Goal: Unclear

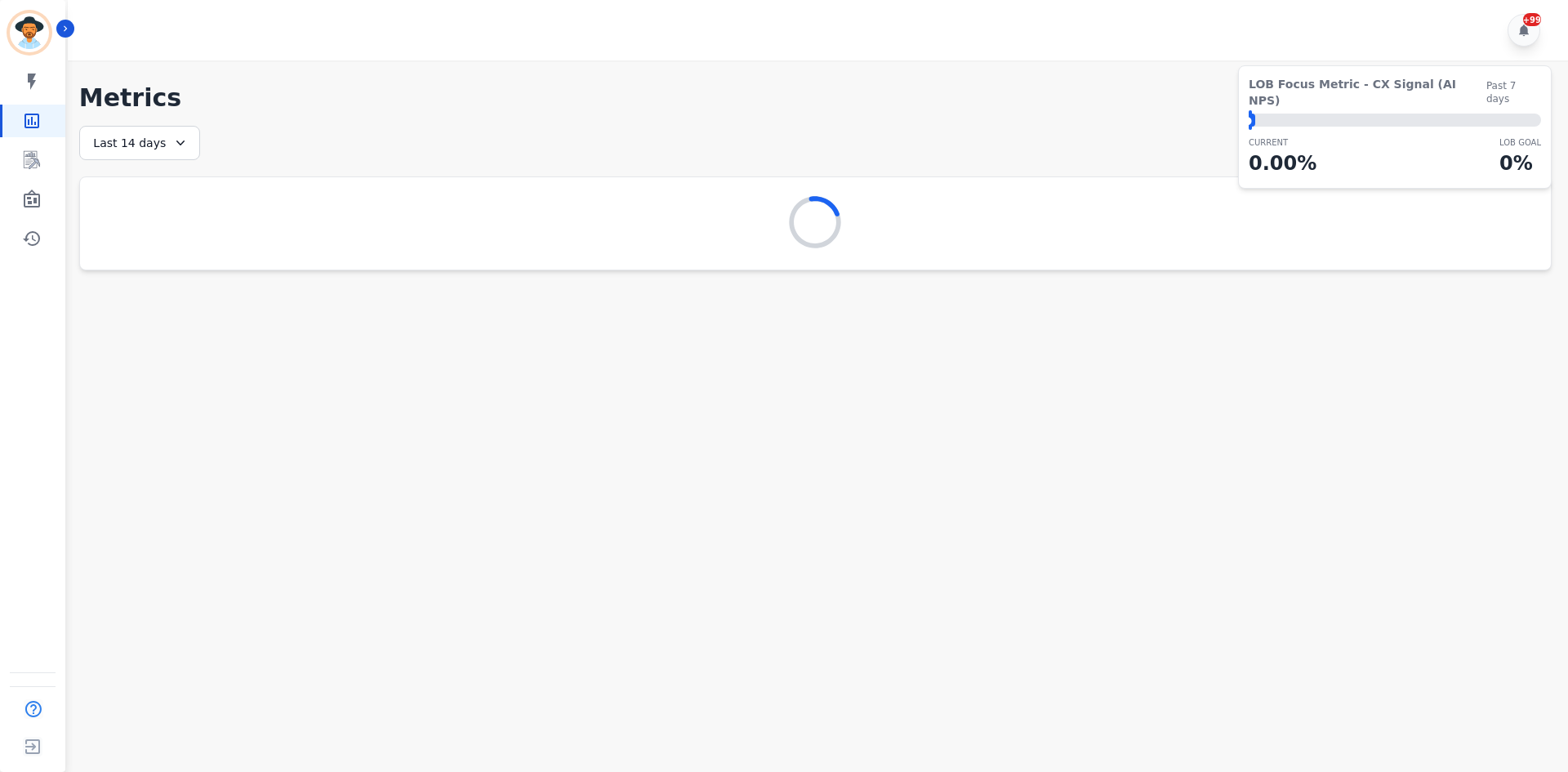
click at [752, 266] on div at bounding box center [816, 223] width 1471 height 93
